Goal: Register for event/course: Register for event/course

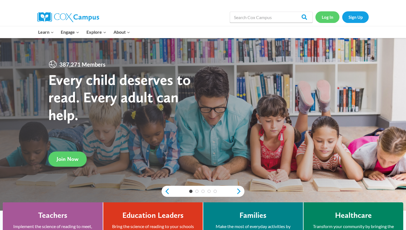
click at [328, 20] on link "Log In" at bounding box center [327, 16] width 24 height 11
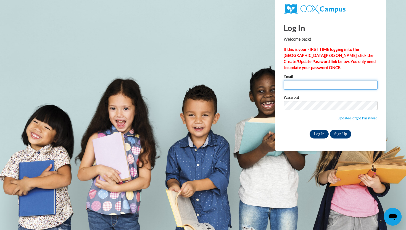
type input "hwilson33@icloud.com"
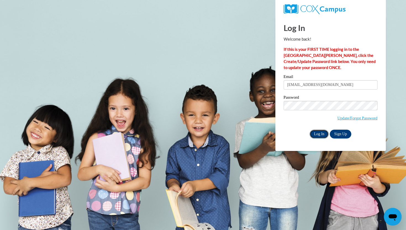
click at [322, 133] on input "Log In" at bounding box center [318, 133] width 19 height 9
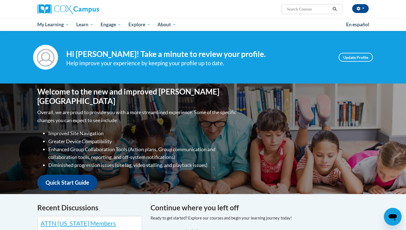
click at [300, 11] on input "Search..." at bounding box center [308, 9] width 44 height 7
type input "Reading Comprehension"
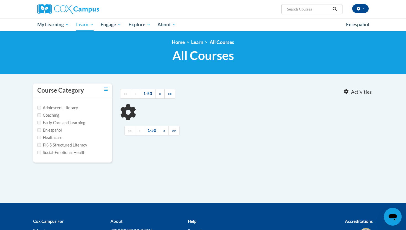
type input "Reading Comprehension"
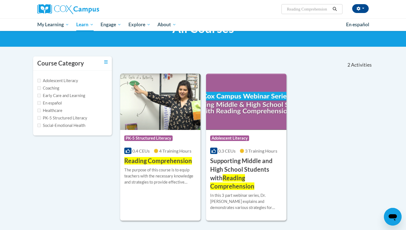
scroll to position [28, 0]
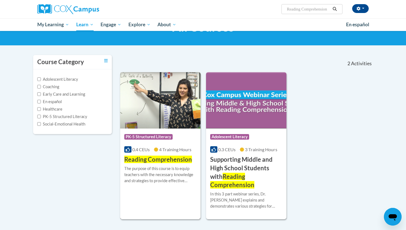
click at [152, 170] on div "The purpose of this course is to equip teachers with the necessary knowledge an…" at bounding box center [160, 174] width 72 height 18
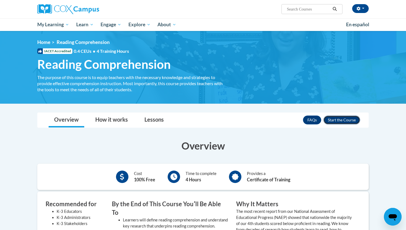
click at [339, 119] on button "Enroll" at bounding box center [341, 119] width 37 height 9
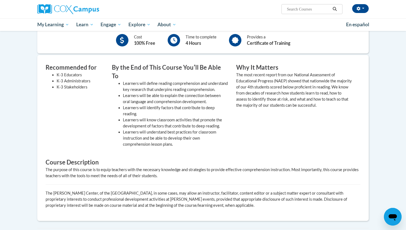
scroll to position [137, 0]
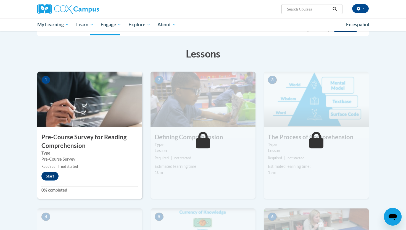
scroll to position [104, 0]
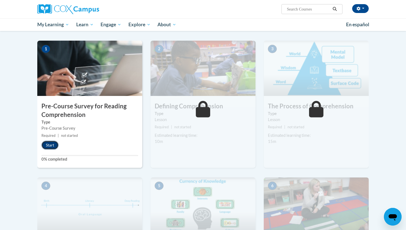
click at [48, 145] on button "Start" at bounding box center [49, 144] width 17 height 9
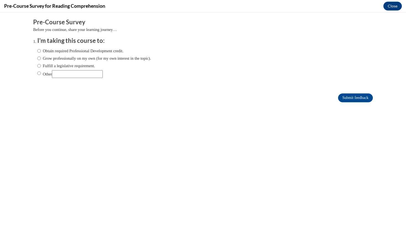
scroll to position [0, 0]
click at [70, 50] on label "Obtain required Professional Development credit." at bounding box center [80, 51] width 86 height 6
click at [41, 50] on input "Obtain required Professional Development credit." at bounding box center [39, 51] width 4 height 6
radio input "true"
click at [358, 99] on input "Submit feedback" at bounding box center [355, 97] width 35 height 9
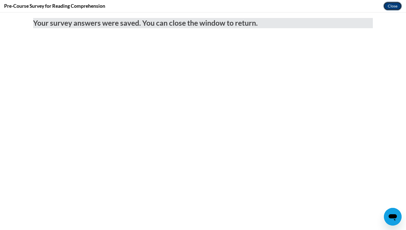
click at [387, 6] on button "Close" at bounding box center [392, 6] width 18 height 9
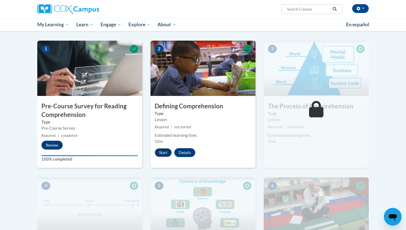
click at [164, 152] on button "Start" at bounding box center [163, 152] width 17 height 9
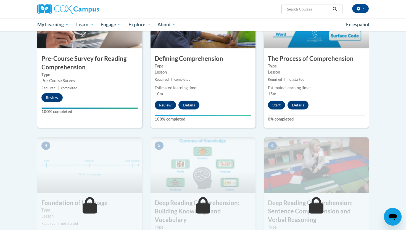
scroll to position [153, 0]
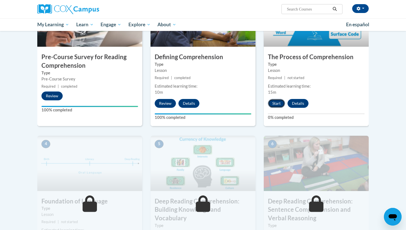
click at [273, 105] on button "Start" at bounding box center [276, 103] width 17 height 9
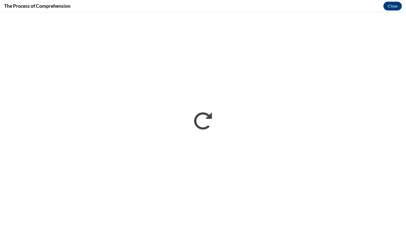
scroll to position [0, 0]
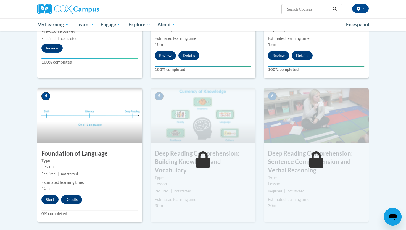
scroll to position [204, 0]
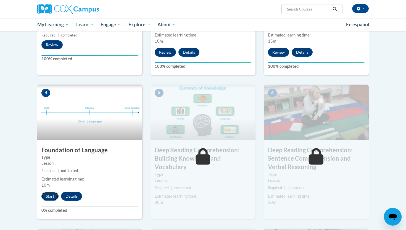
click at [55, 195] on button "Start" at bounding box center [49, 196] width 17 height 9
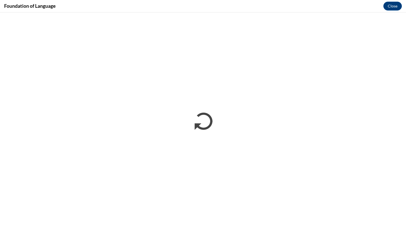
scroll to position [0, 0]
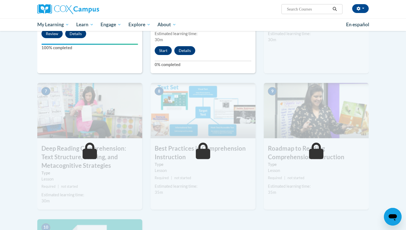
scroll to position [298, 0]
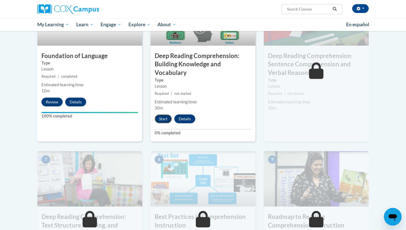
click at [169, 120] on button "Start" at bounding box center [163, 118] width 17 height 9
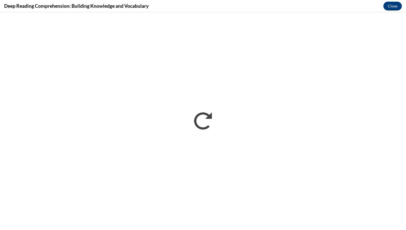
scroll to position [0, 0]
